Goal: Task Accomplishment & Management: Manage account settings

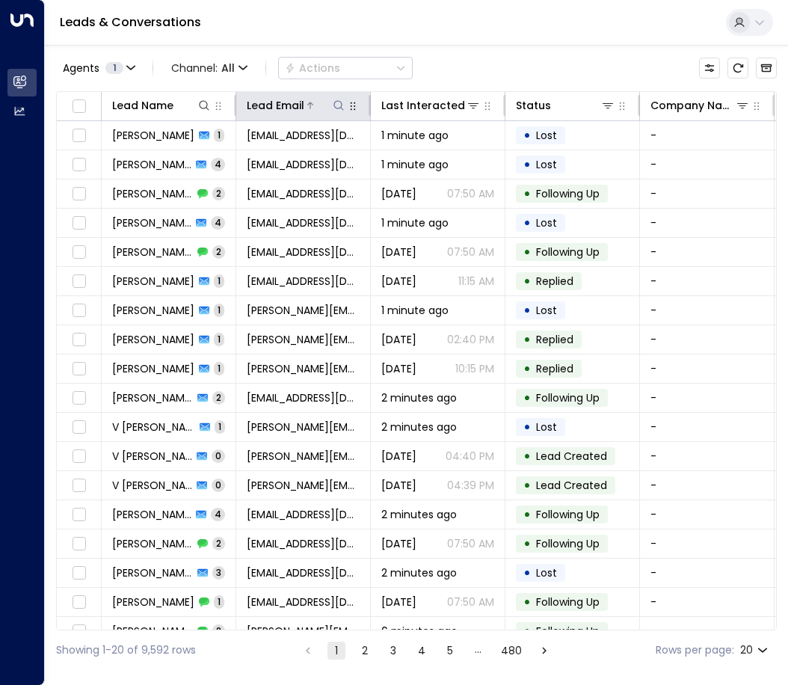
click at [340, 103] on icon at bounding box center [339, 105] width 12 height 12
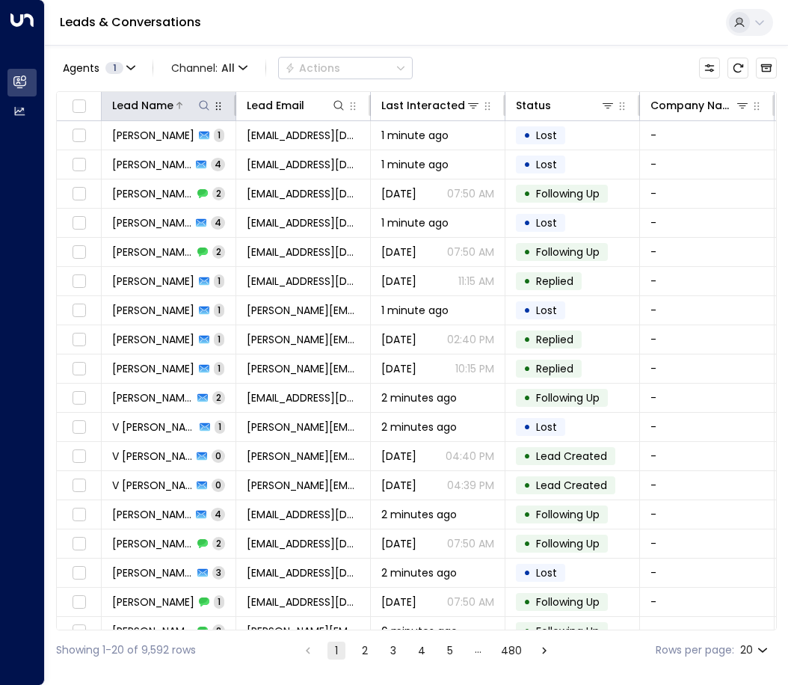
click at [200, 99] on icon at bounding box center [204, 105] width 12 height 12
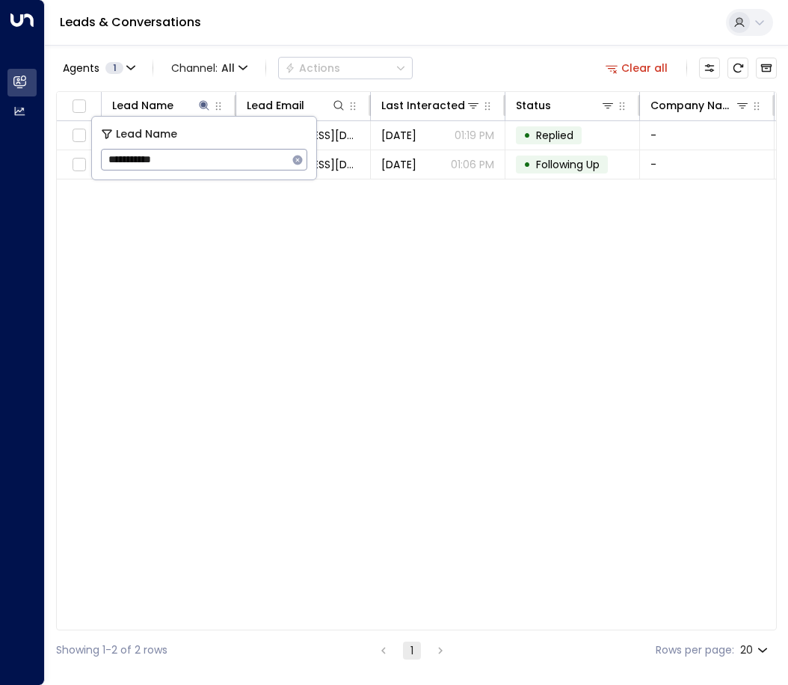
type input "**********"
click at [194, 252] on div "Lead Name Lead Email Last Interacted Status Company Name Product # of people AI…" at bounding box center [416, 360] width 720 height 539
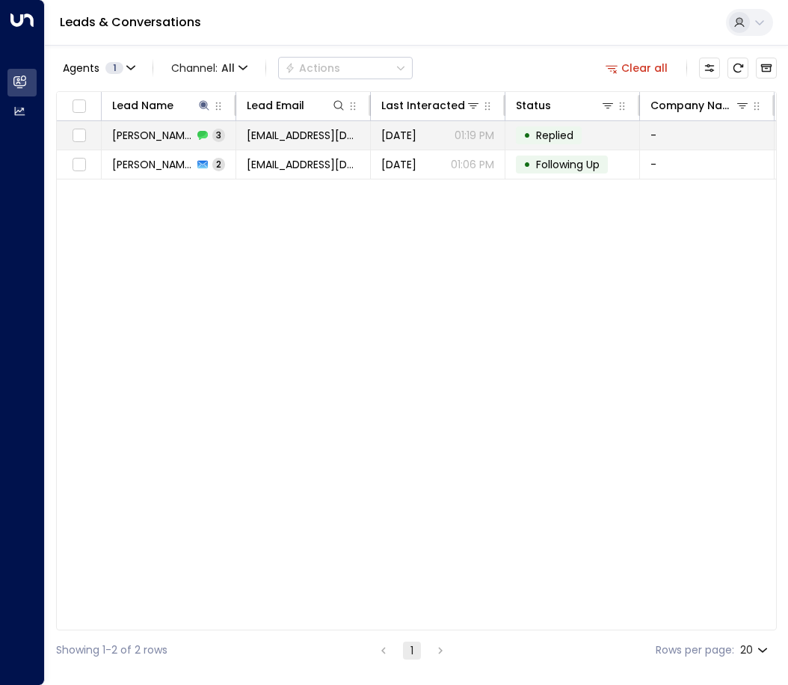
click at [215, 137] on td "[PERSON_NAME] 3" at bounding box center [169, 135] width 135 height 28
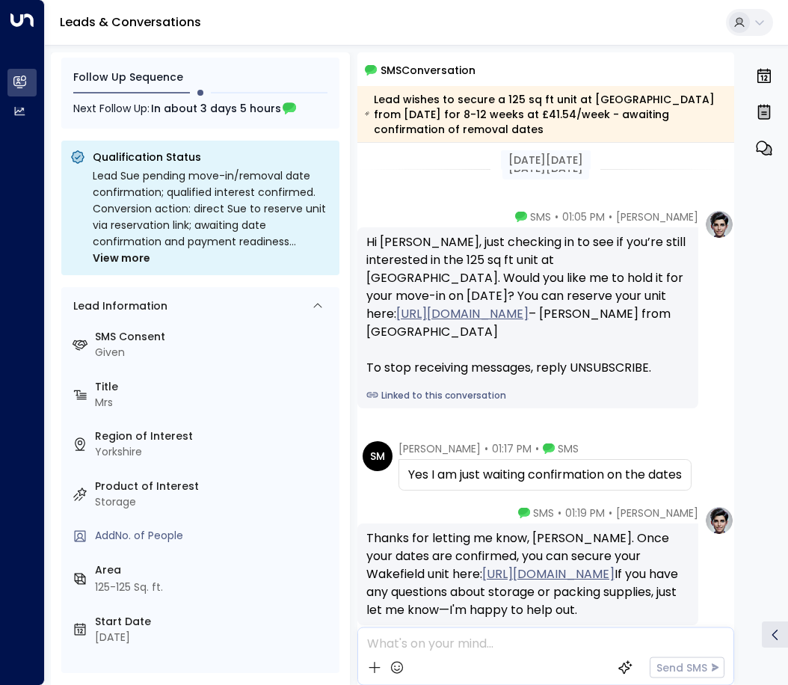
scroll to position [108, 0]
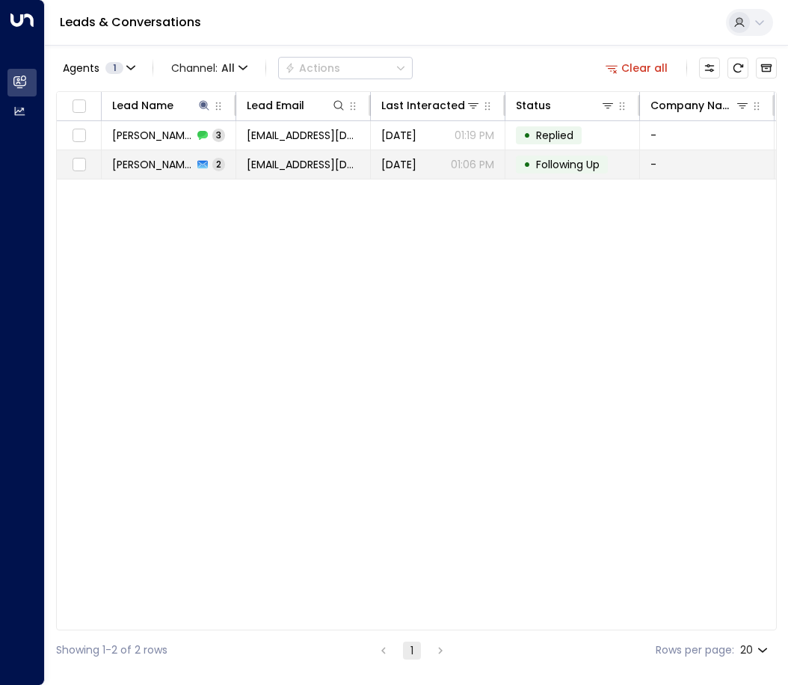
click at [169, 161] on span "[PERSON_NAME]" at bounding box center [152, 164] width 81 height 15
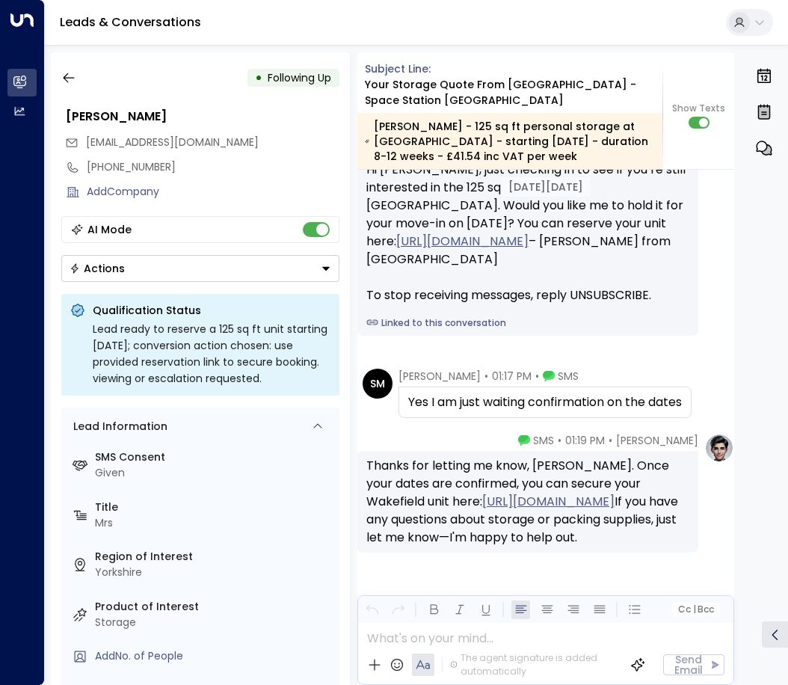
scroll to position [1842, 0]
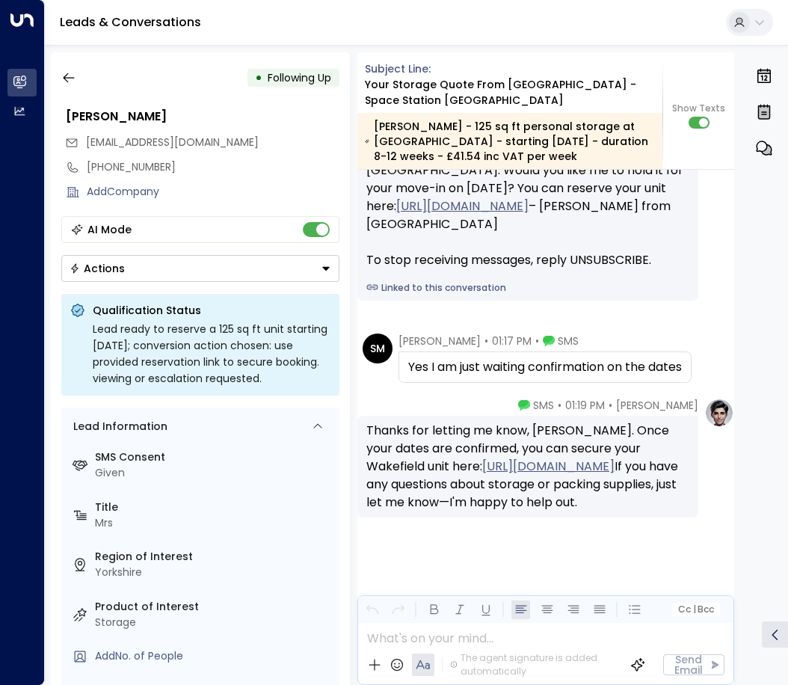
click at [241, 274] on button "Actions" at bounding box center [200, 268] width 278 height 27
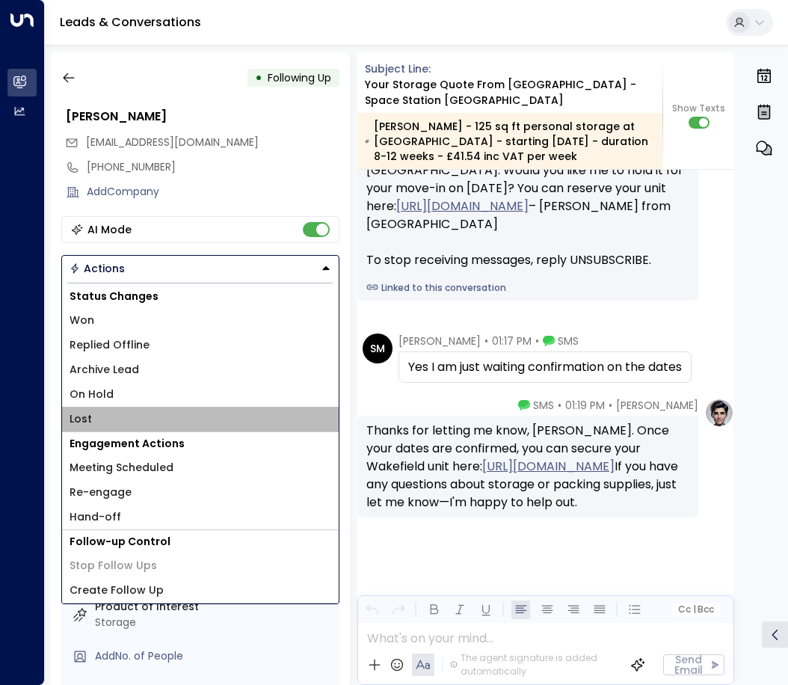
click at [120, 413] on li "Lost" at bounding box center [200, 419] width 277 height 25
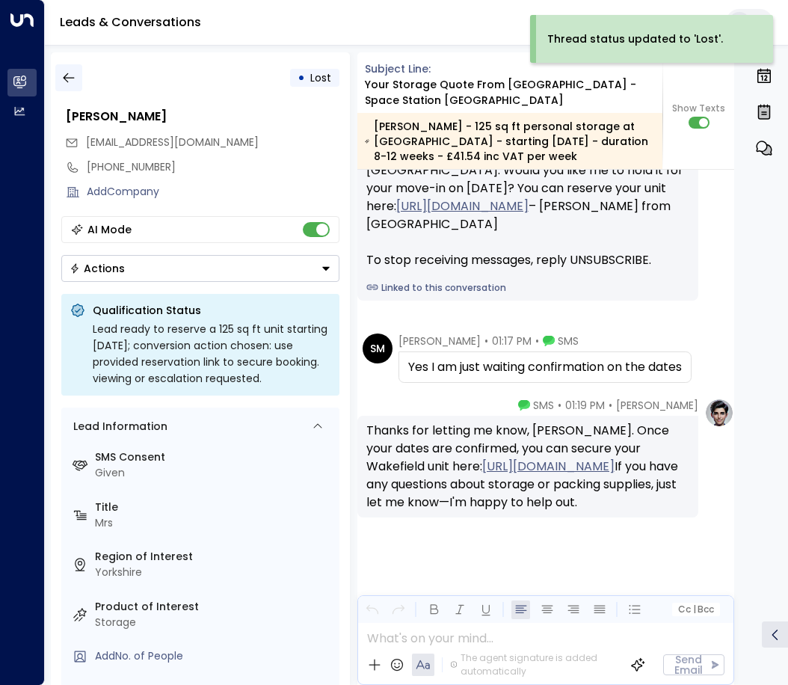
click at [69, 81] on icon "button" at bounding box center [68, 77] width 15 height 15
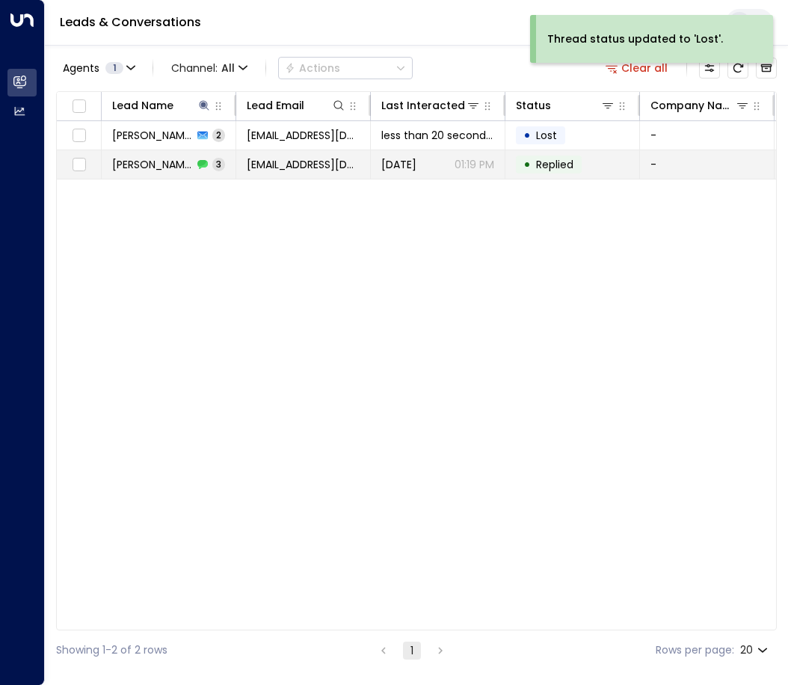
click at [127, 166] on span "[PERSON_NAME]" at bounding box center [152, 164] width 81 height 15
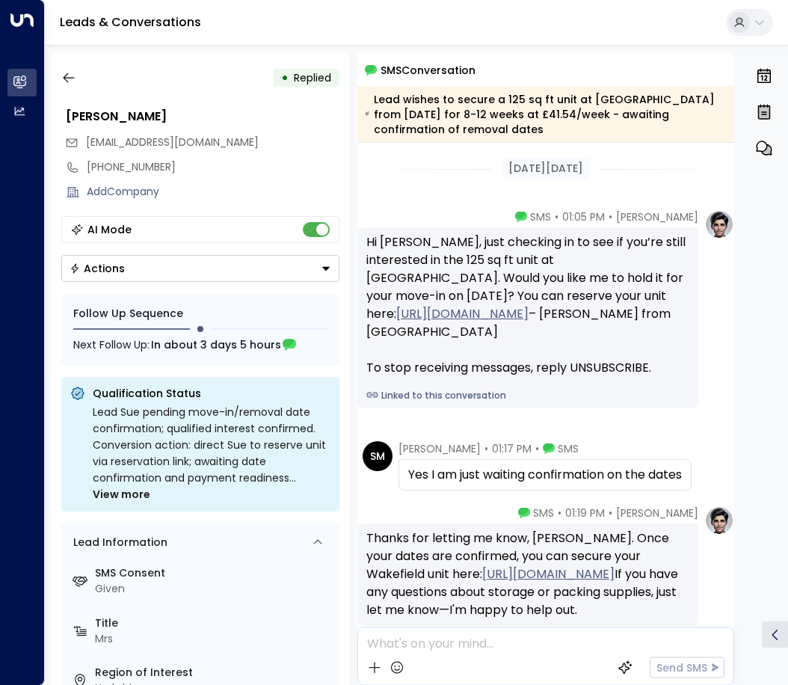
scroll to position [108, 0]
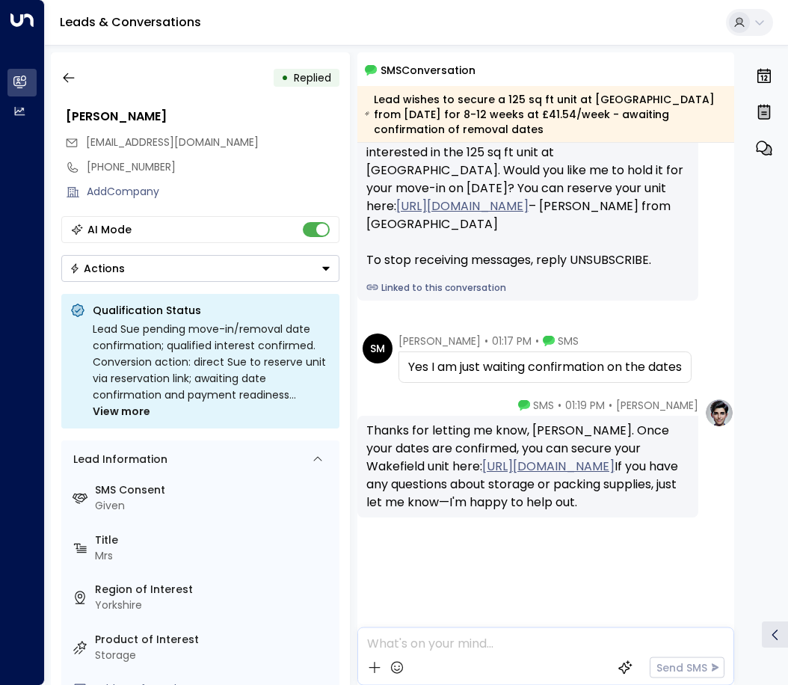
click at [229, 265] on button "Actions" at bounding box center [200, 268] width 278 height 27
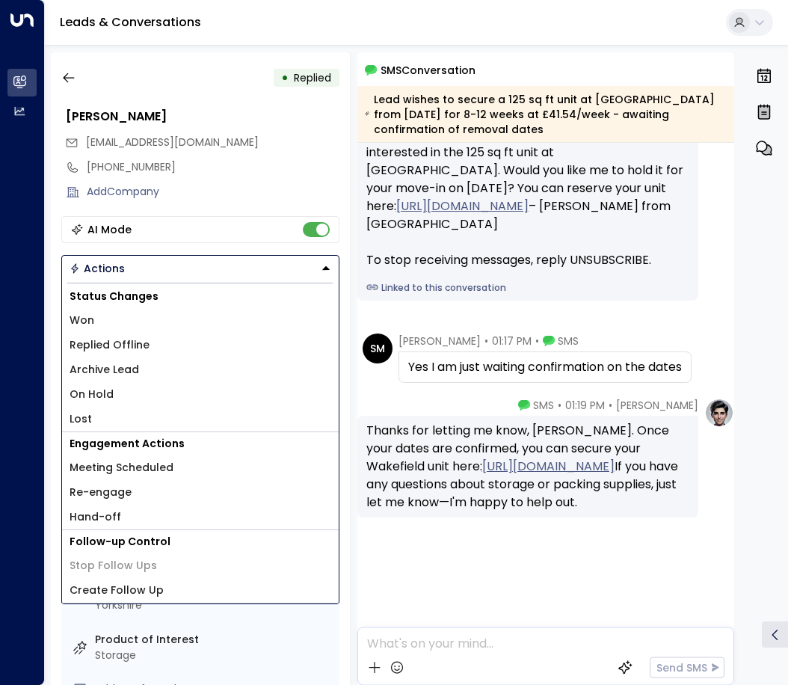
click at [109, 415] on li "Lost" at bounding box center [200, 419] width 277 height 25
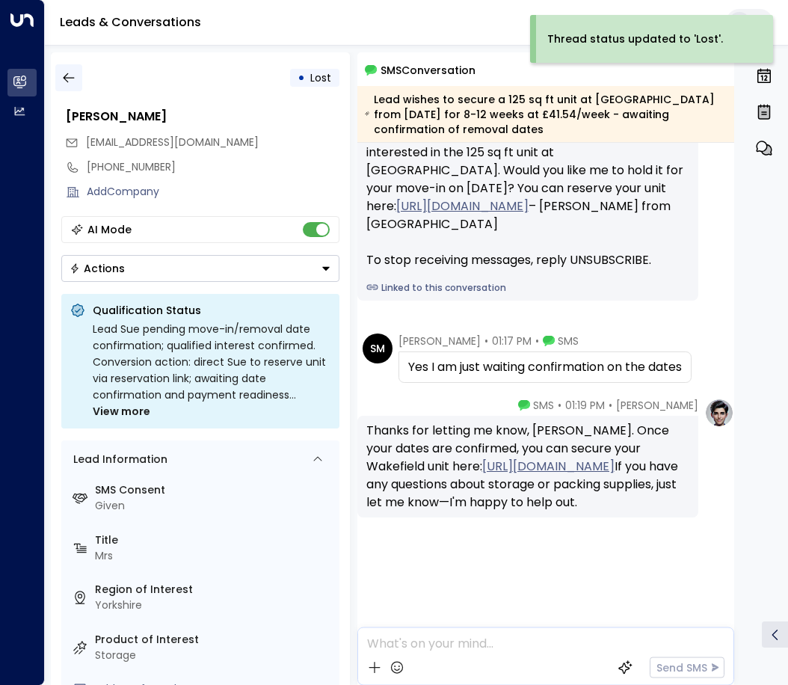
click at [70, 77] on icon "button" at bounding box center [68, 77] width 15 height 15
